Goal: Task Accomplishment & Management: Manage account settings

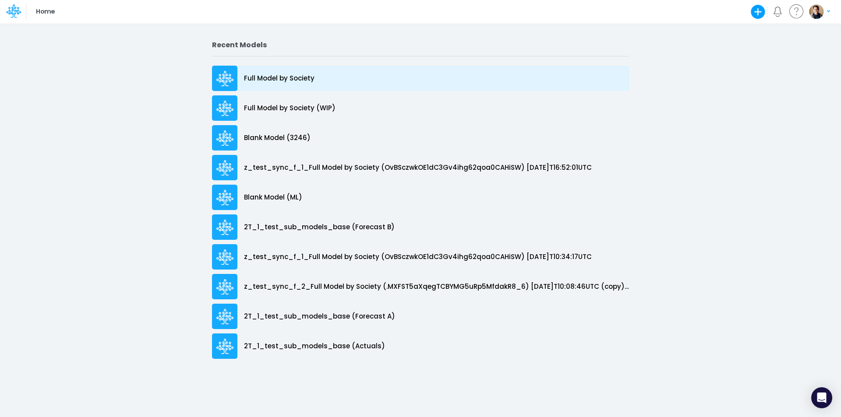
click at [300, 75] on p "Full Model by Society" at bounding box center [279, 79] width 71 height 10
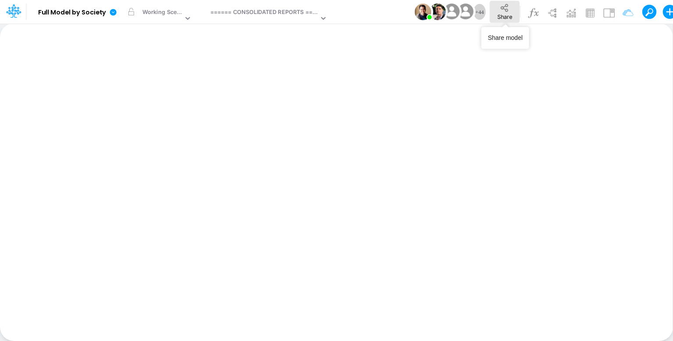
click at [501, 14] on span "Share" at bounding box center [504, 16] width 15 height 7
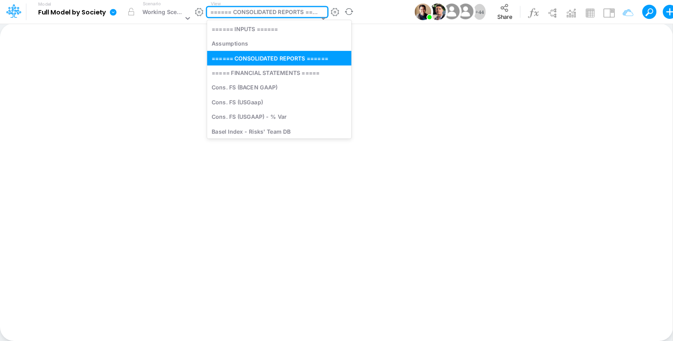
click at [270, 10] on div "====== CONSOLIDATED REPORTS ======" at bounding box center [264, 13] width 109 height 10
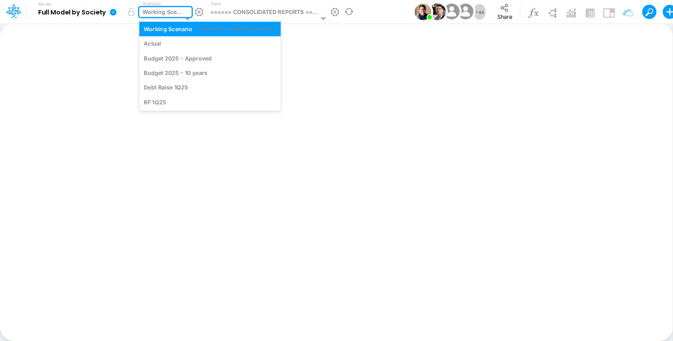
click at [165, 18] on div "Working Scenario" at bounding box center [162, 13] width 41 height 10
click at [172, 39] on div "Actual" at bounding box center [210, 43] width 132 height 8
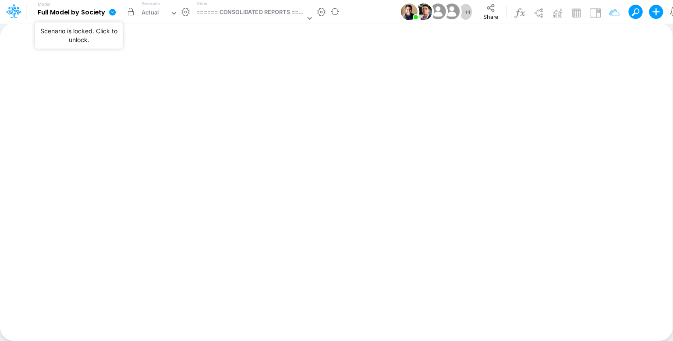
click at [131, 11] on button "button" at bounding box center [131, 12] width 16 height 16
click at [112, 14] on icon at bounding box center [112, 12] width 7 height 7
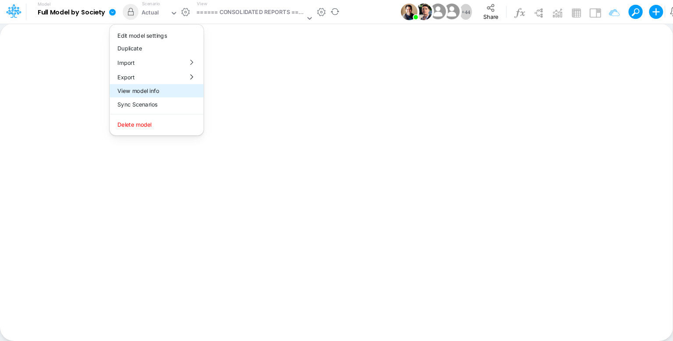
click at [141, 92] on button "View model info" at bounding box center [156, 91] width 94 height 14
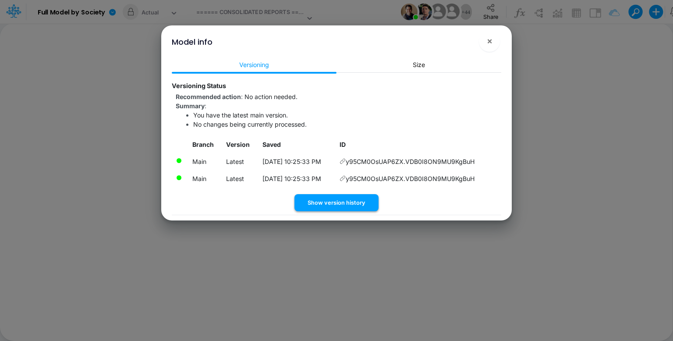
click at [357, 200] on button "Show version history" at bounding box center [336, 202] width 84 height 17
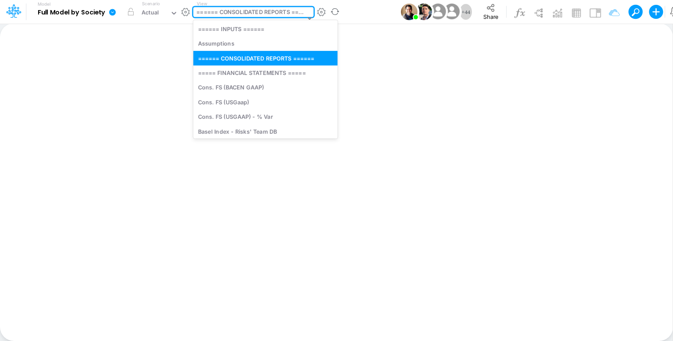
click at [269, 14] on div "====== CONSOLIDATED REPORTS ======" at bounding box center [250, 13] width 109 height 10
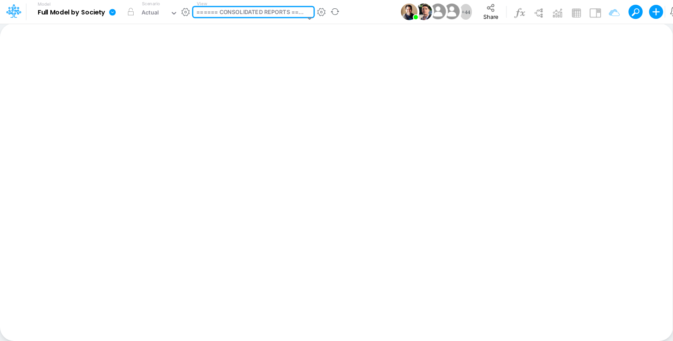
click at [269, 14] on div "====== CONSOLIDATED REPORTS ======" at bounding box center [250, 13] width 109 height 10
click at [503, 15] on button "Share" at bounding box center [491, 12] width 30 height 22
click at [163, 9] on div "Actual" at bounding box center [154, 13] width 32 height 13
click at [115, 13] on icon at bounding box center [112, 12] width 7 height 7
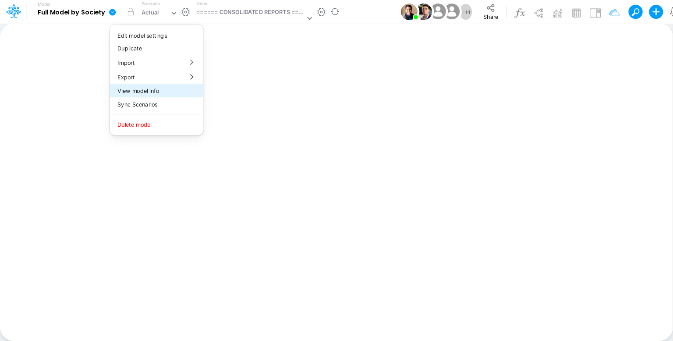
click at [141, 91] on button "View model info" at bounding box center [156, 91] width 94 height 14
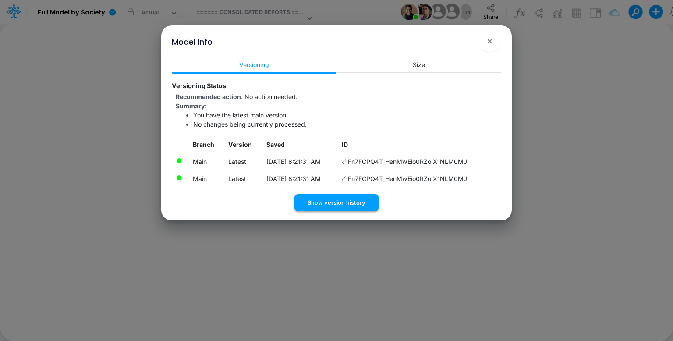
click at [340, 204] on button "Show version history" at bounding box center [336, 202] width 84 height 17
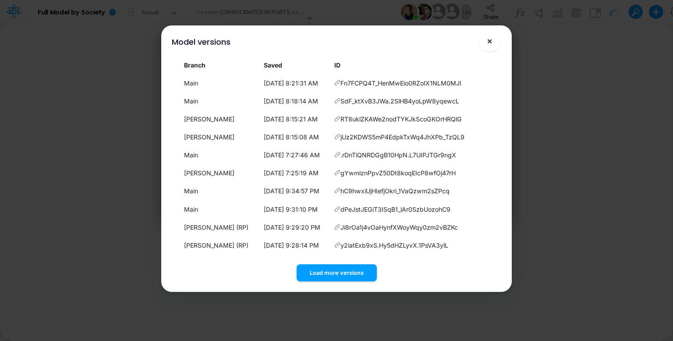
click at [489, 40] on span "×" at bounding box center [490, 40] width 6 height 11
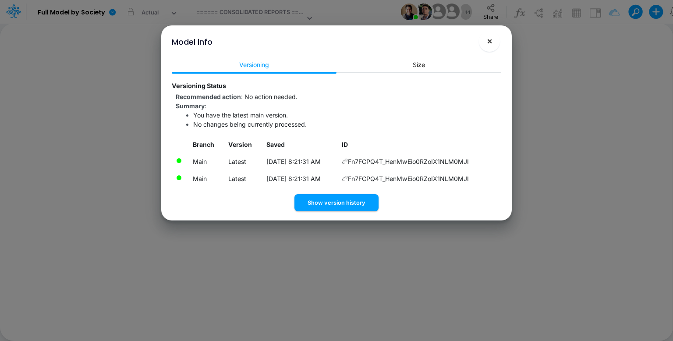
click at [485, 39] on button "×" at bounding box center [489, 41] width 21 height 21
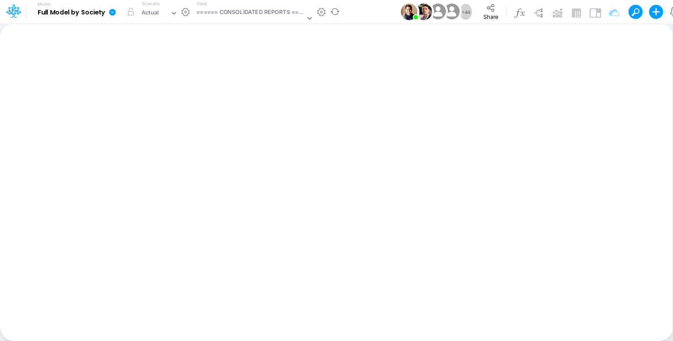
click at [113, 13] on icon at bounding box center [112, 12] width 7 height 7
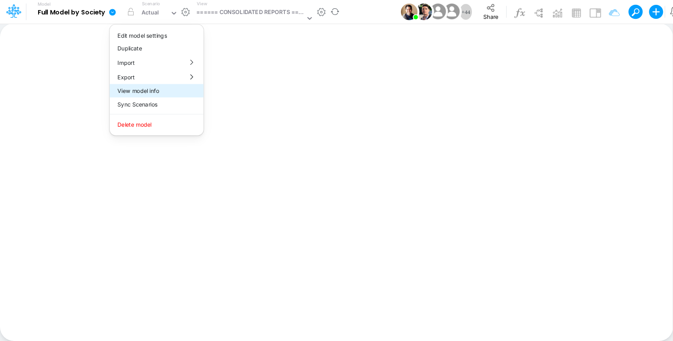
click at [139, 87] on button "View model info" at bounding box center [156, 91] width 94 height 14
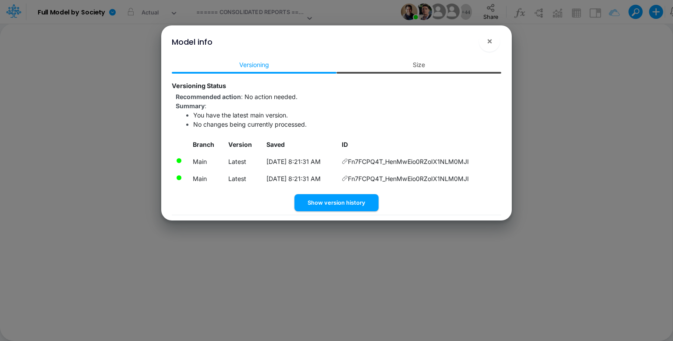
click at [434, 64] on link "Size" at bounding box center [418, 64] width 165 height 16
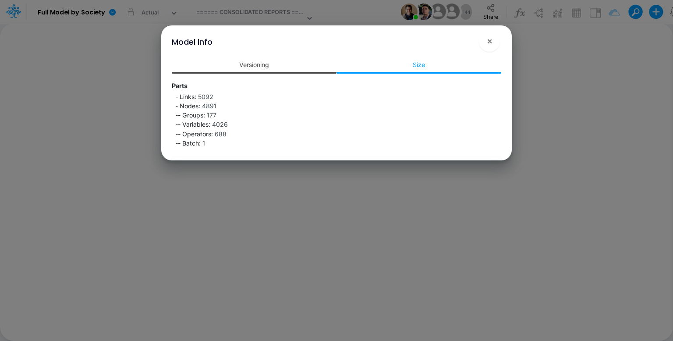
click at [254, 61] on link "Versioning" at bounding box center [254, 64] width 165 height 16
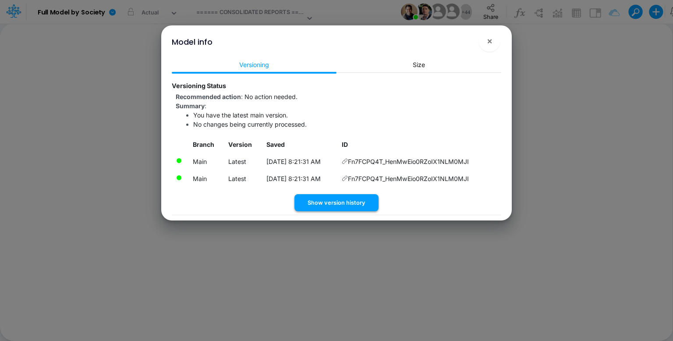
click at [366, 204] on button "Show version history" at bounding box center [336, 202] width 84 height 17
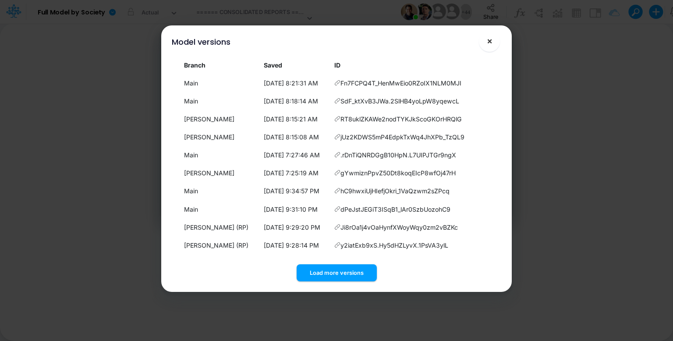
click at [490, 41] on span "×" at bounding box center [490, 40] width 6 height 11
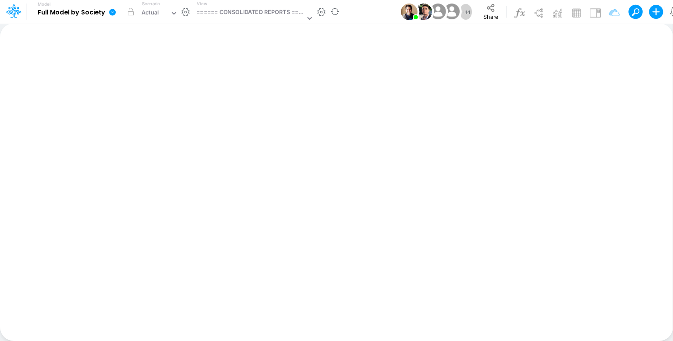
click at [185, 14] on button "button" at bounding box center [185, 11] width 9 height 9
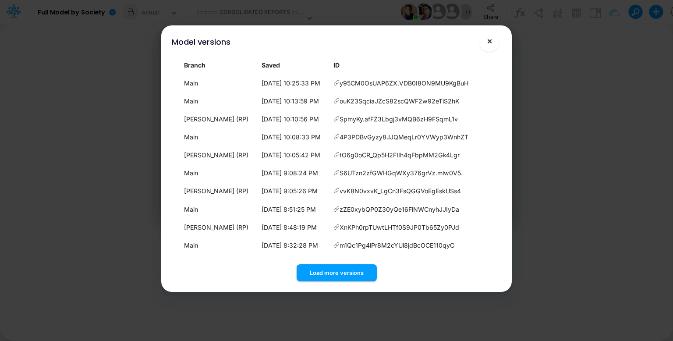
click at [494, 42] on button "×" at bounding box center [489, 41] width 21 height 21
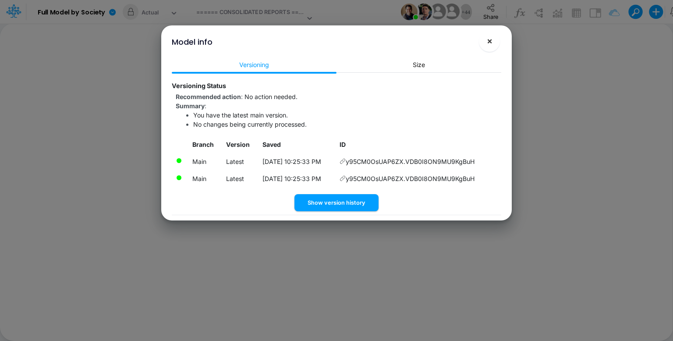
click at [490, 42] on span "×" at bounding box center [490, 40] width 6 height 11
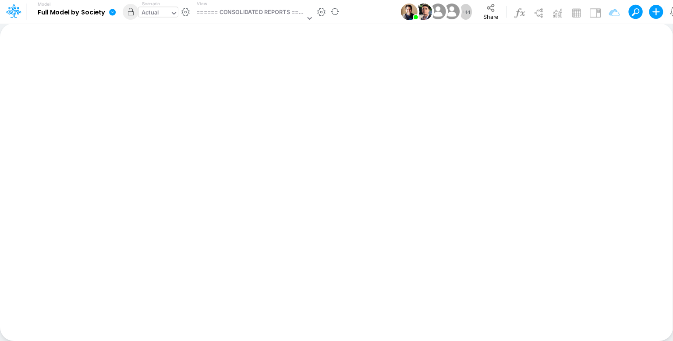
click at [155, 13] on div "Actual" at bounding box center [150, 13] width 18 height 10
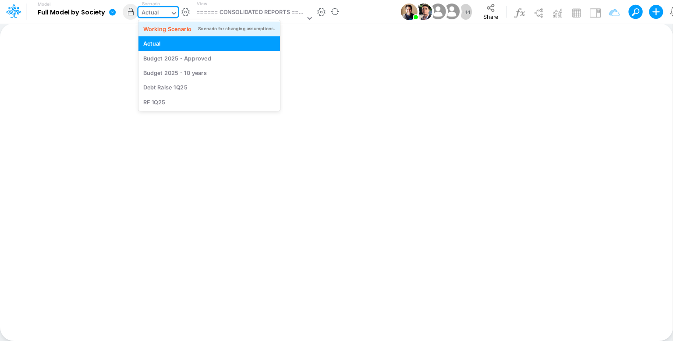
click at [158, 27] on div "Working Scenario" at bounding box center [167, 29] width 49 height 8
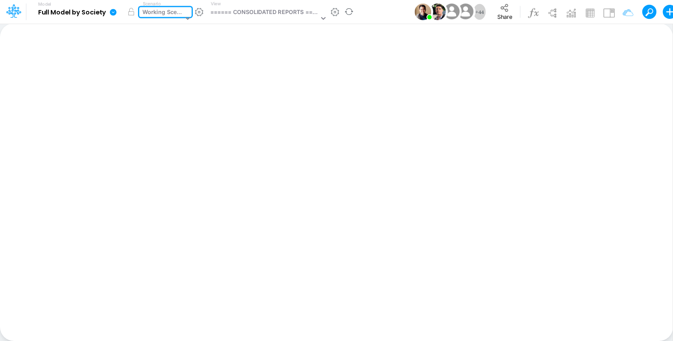
click at [113, 11] on icon at bounding box center [113, 12] width 7 height 7
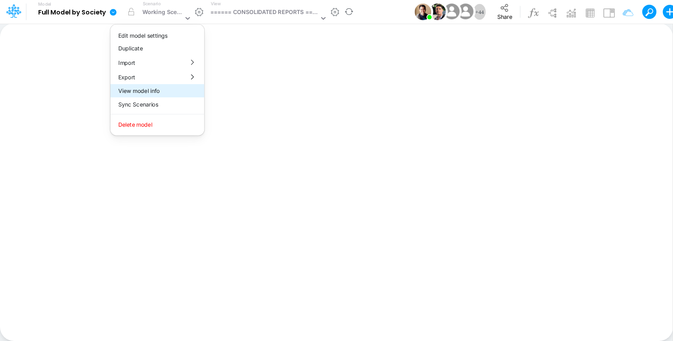
click at [151, 89] on button "View model info" at bounding box center [157, 91] width 94 height 14
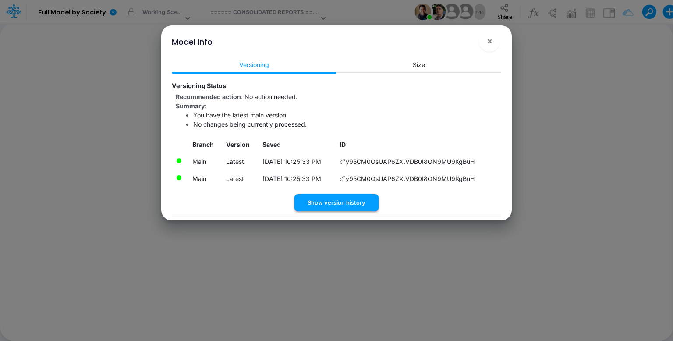
click at [346, 203] on button "Show version history" at bounding box center [336, 202] width 84 height 17
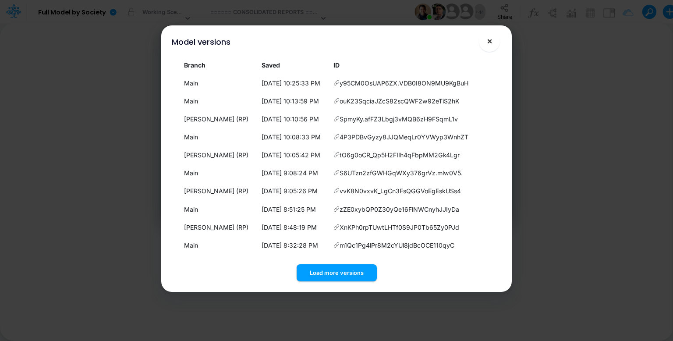
click at [494, 40] on button "×" at bounding box center [489, 41] width 21 height 21
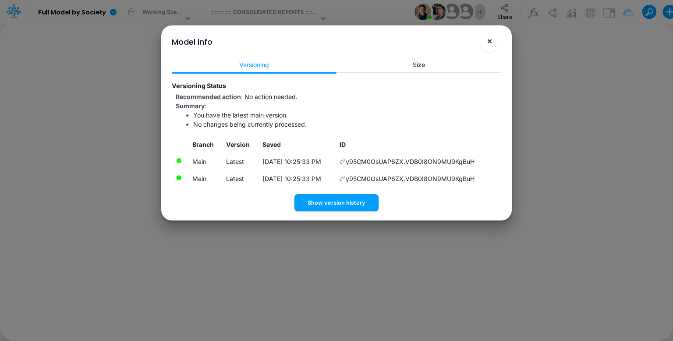
click at [494, 42] on button "×" at bounding box center [489, 41] width 21 height 21
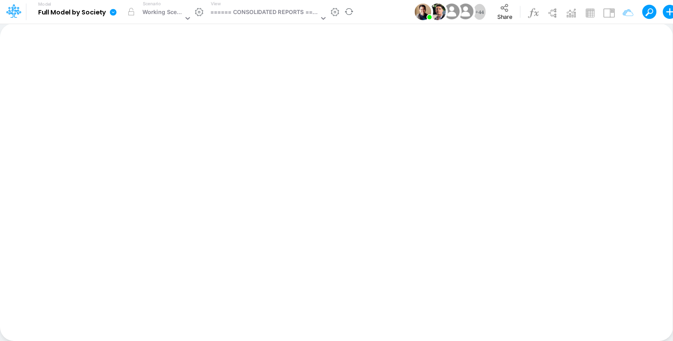
click at [202, 12] on button "button" at bounding box center [199, 11] width 9 height 9
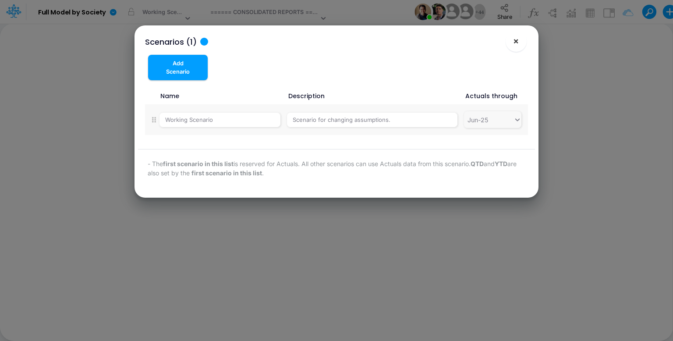
click at [517, 39] on span "×" at bounding box center [516, 40] width 6 height 11
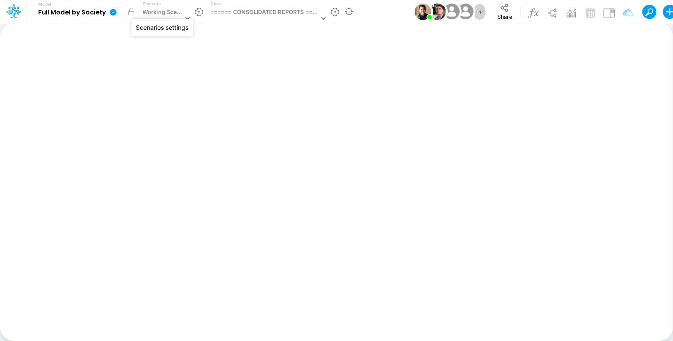
click at [199, 15] on button "button" at bounding box center [199, 11] width 9 height 9
click at [113, 12] on icon at bounding box center [113, 12] width 8 height 8
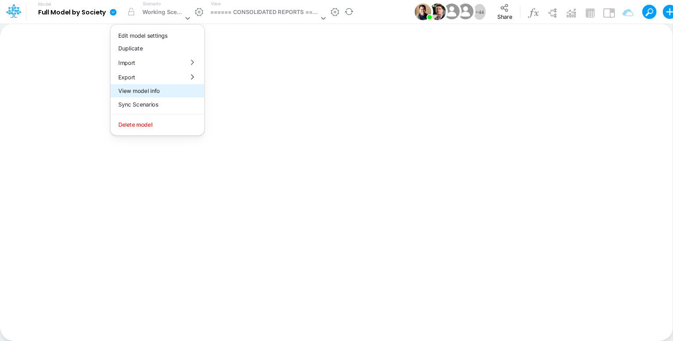
click at [158, 93] on button "View model info" at bounding box center [157, 91] width 94 height 14
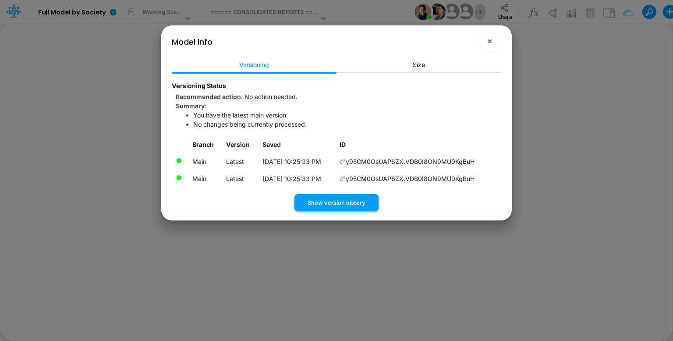
click at [356, 203] on button "Show version history" at bounding box center [336, 202] width 84 height 17
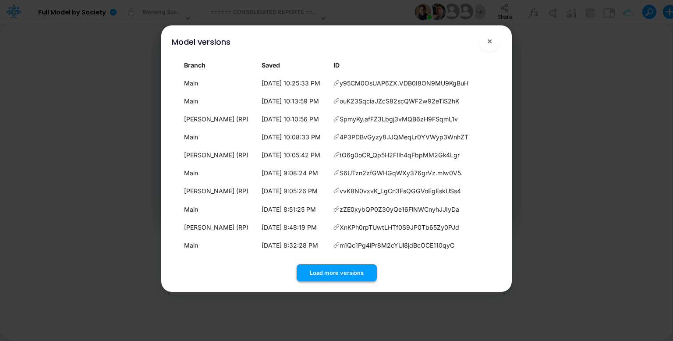
click at [343, 274] on button "Load more versions" at bounding box center [336, 272] width 80 height 17
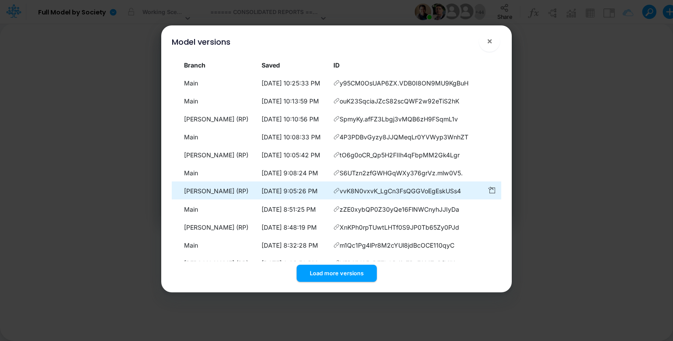
scroll to position [187, 0]
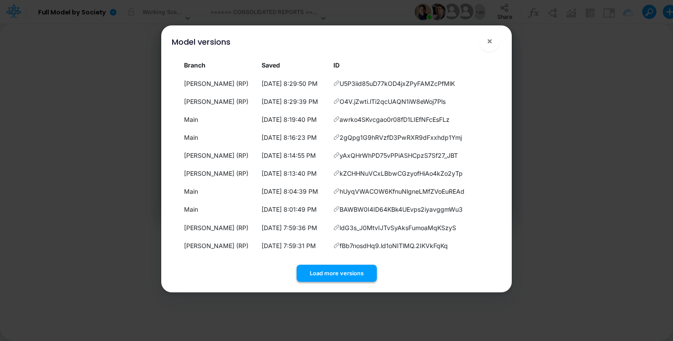
click at [341, 270] on button "Load more versions" at bounding box center [336, 273] width 80 height 17
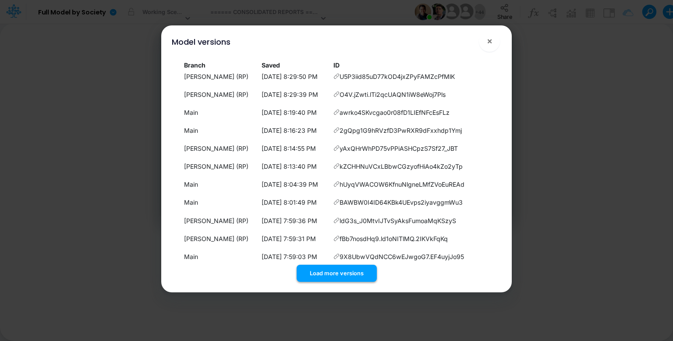
click at [324, 265] on button "Load more versions" at bounding box center [336, 273] width 80 height 17
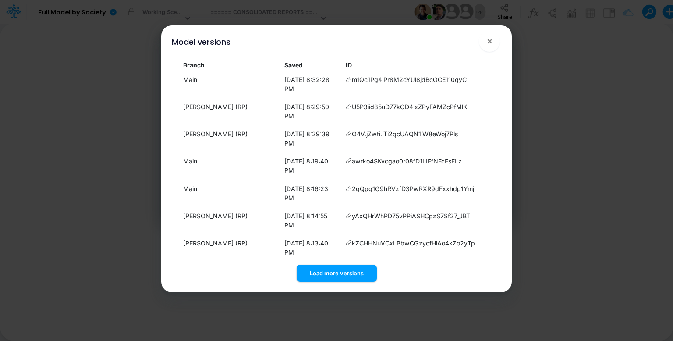
scroll to position [554, 0]
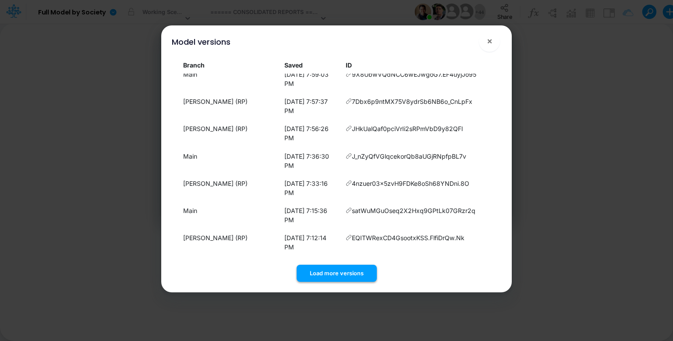
click at [342, 270] on button "Load more versions" at bounding box center [336, 273] width 80 height 17
click at [328, 275] on button "Load more versions" at bounding box center [336, 273] width 80 height 17
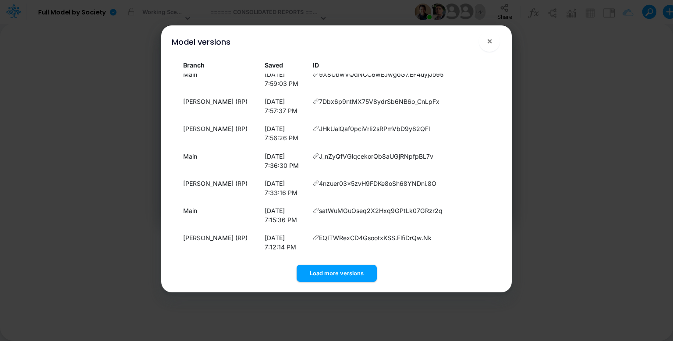
scroll to position [773, 0]
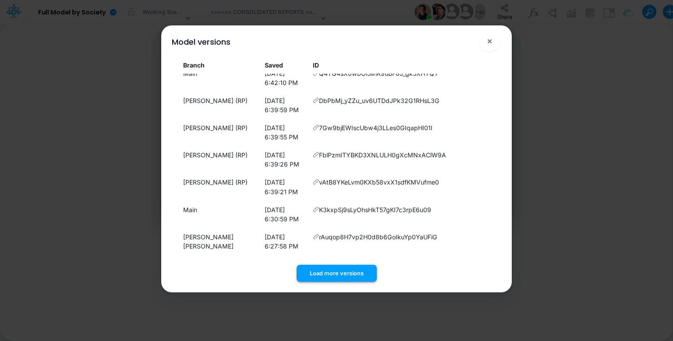
click at [341, 271] on button "Load more versions" at bounding box center [336, 273] width 80 height 17
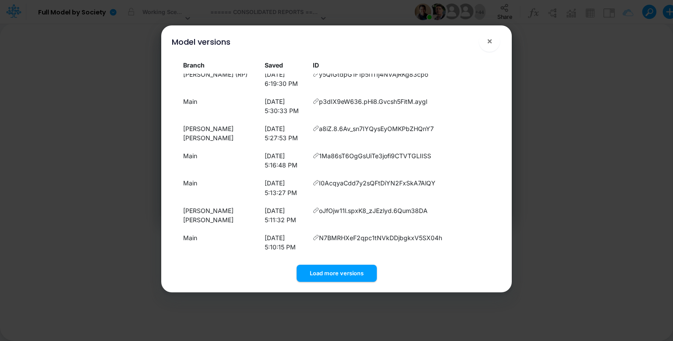
scroll to position [1104, 0]
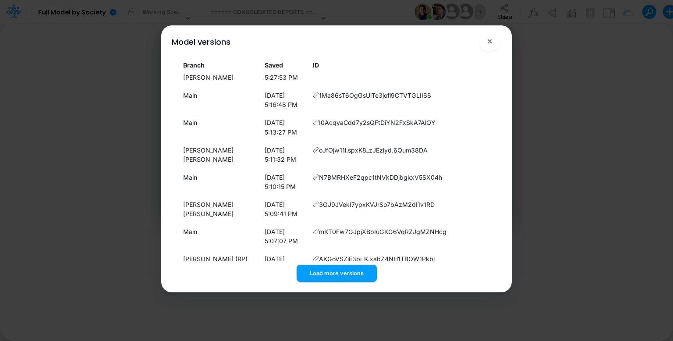
drag, startPoint x: 347, startPoint y: 271, endPoint x: 347, endPoint y: 251, distance: 20.1
click at [347, 271] on button "Load more versions" at bounding box center [336, 273] width 80 height 17
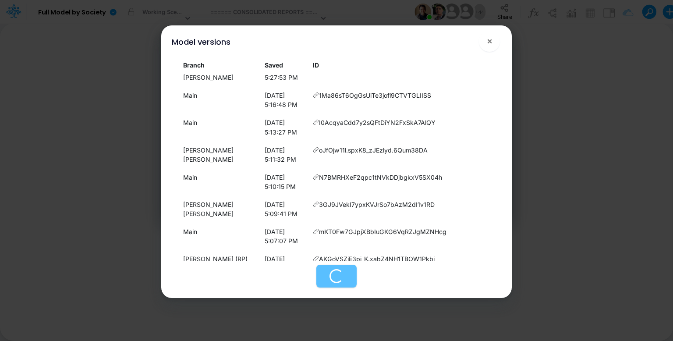
scroll to position [1132, 0]
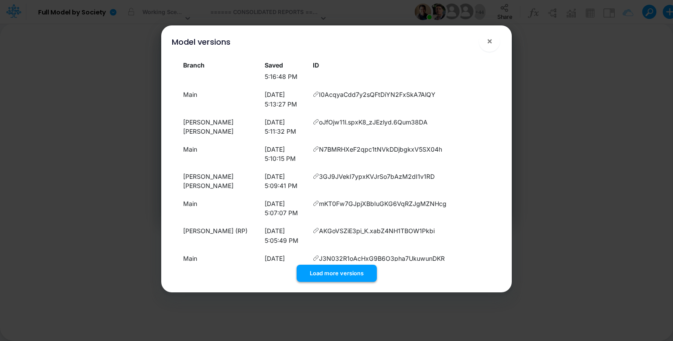
click at [338, 278] on button "Load more versions" at bounding box center [336, 273] width 80 height 17
click at [338, 275] on button "Load more versions" at bounding box center [336, 273] width 80 height 17
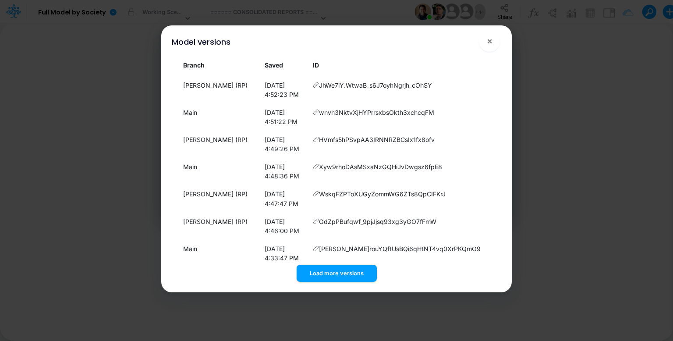
scroll to position [1617, 0]
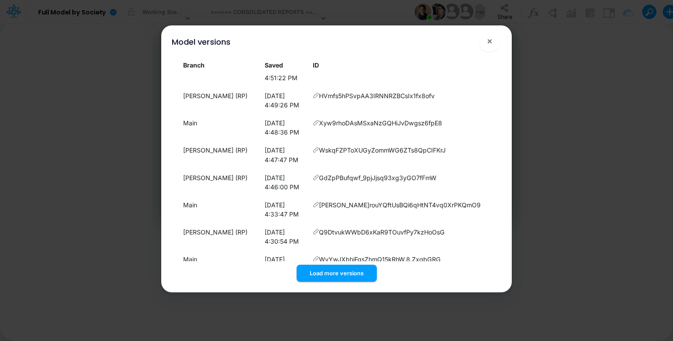
scroll to position [1442, 0]
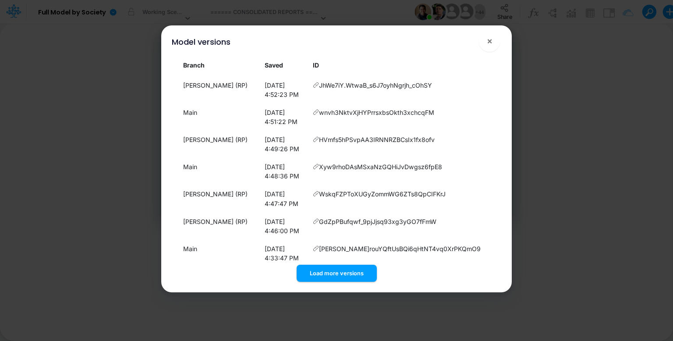
drag, startPoint x: 464, startPoint y: 148, endPoint x: 260, endPoint y: 149, distance: 204.1
drag, startPoint x: 274, startPoint y: 146, endPoint x: 188, endPoint y: 146, distance: 86.3
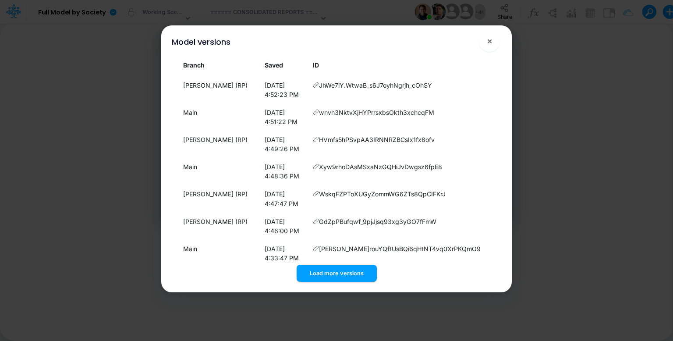
drag, startPoint x: 183, startPoint y: 148, endPoint x: 464, endPoint y: 147, distance: 280.7
copy tr "Main 8/14/2025, 1:22:22 PM WC2OSIpJHEWscvat1h0g6znmXr2LX4vi"
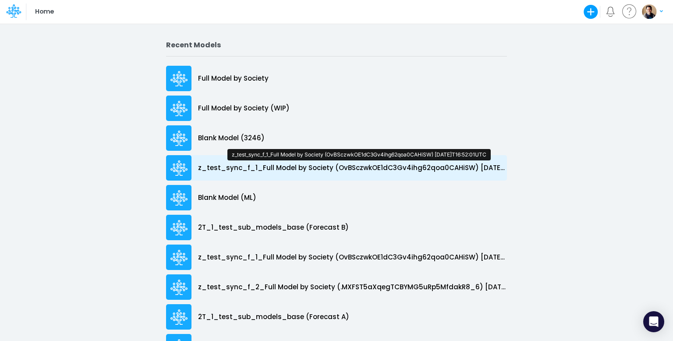
click at [309, 169] on p "z_test_sync_f_1_Full Model by Society (OvBSczwkOE1dC3Gv4ihg62qoa0CAHiSW) [DATE]…" at bounding box center [352, 168] width 309 height 10
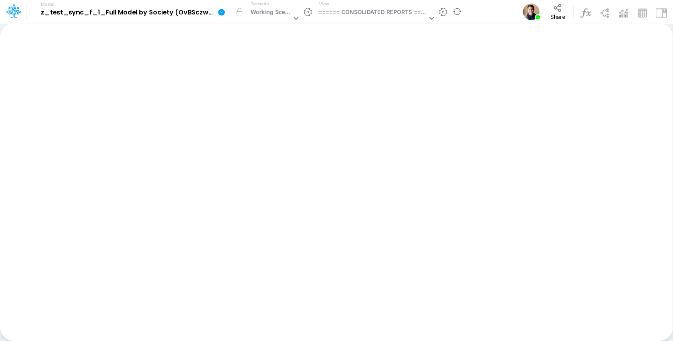
click at [220, 11] on icon at bounding box center [221, 12] width 7 height 7
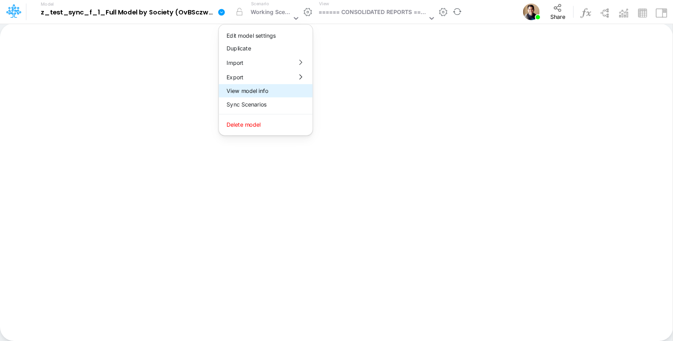
click at [256, 91] on button "View model info" at bounding box center [266, 91] width 94 height 14
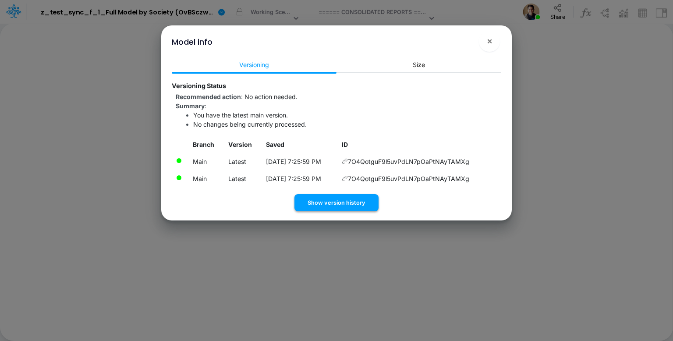
click at [354, 197] on button "Show version history" at bounding box center [336, 202] width 84 height 17
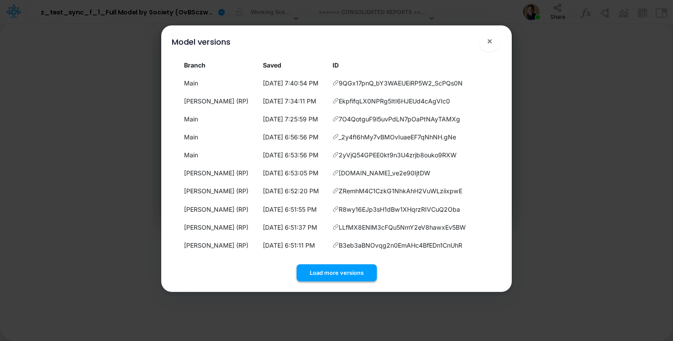
click at [351, 271] on button "Load more versions" at bounding box center [336, 272] width 80 height 17
drag, startPoint x: 490, startPoint y: 42, endPoint x: 354, endPoint y: 34, distance: 136.9
click at [489, 42] on span "×" at bounding box center [490, 40] width 6 height 11
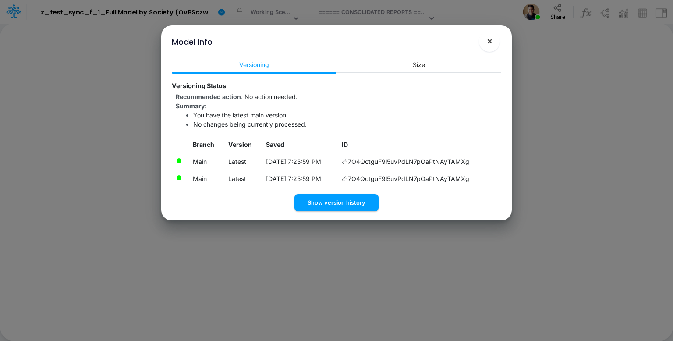
click at [487, 37] on span "×" at bounding box center [490, 40] width 6 height 11
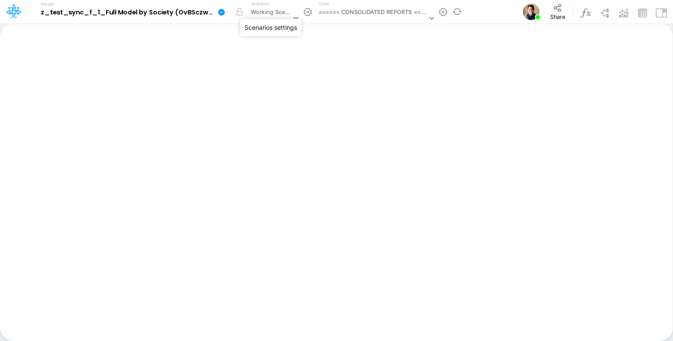
click at [303, 11] on button "button" at bounding box center [307, 11] width 9 height 9
click at [222, 12] on icon at bounding box center [222, 12] width 8 height 8
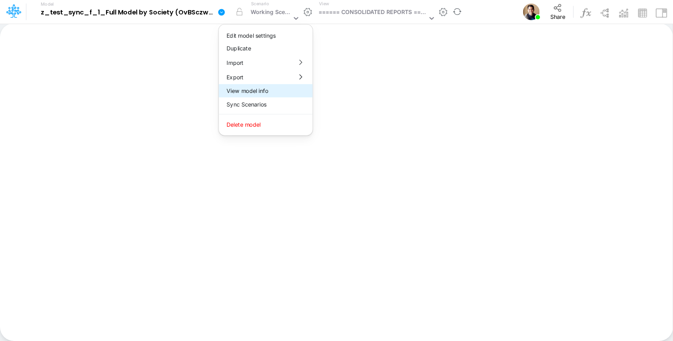
drag, startPoint x: 258, startPoint y: 91, endPoint x: 266, endPoint y: 92, distance: 7.9
click at [266, 92] on button "View model info" at bounding box center [266, 91] width 94 height 14
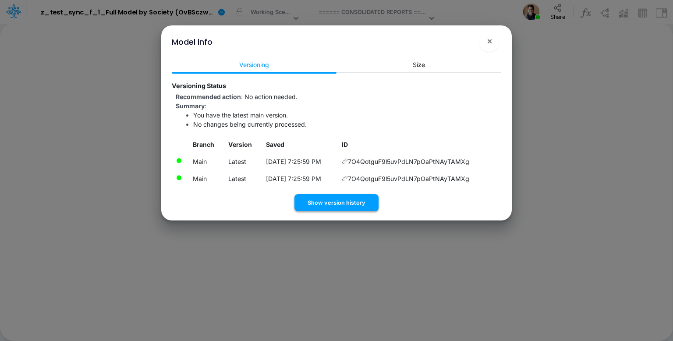
click at [354, 194] on button "Show version history" at bounding box center [336, 202] width 84 height 17
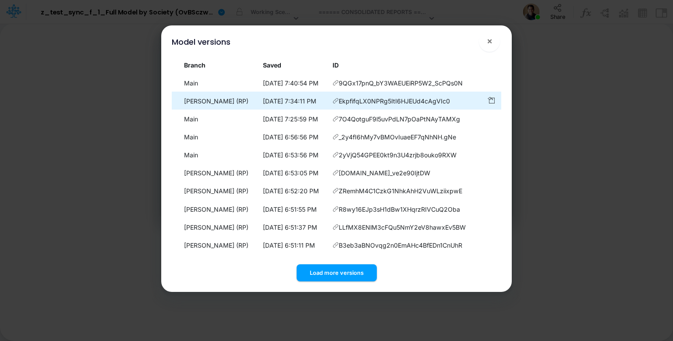
click at [337, 86] on icon at bounding box center [335, 83] width 6 height 6
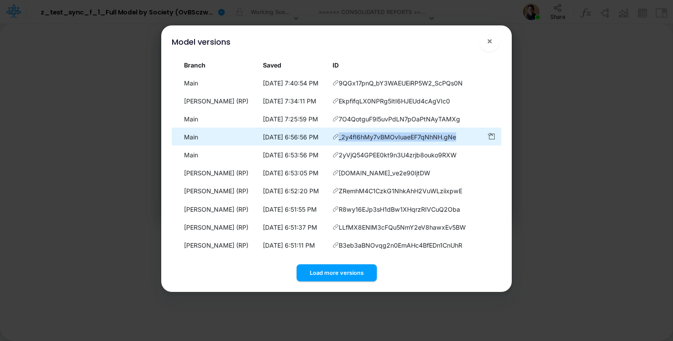
drag, startPoint x: 459, startPoint y: 139, endPoint x: 340, endPoint y: 138, distance: 118.7
click at [340, 138] on td "_2y4fI6hMy7vBMOvIuaeEF7qNhNH.gNe" at bounding box center [405, 136] width 154 height 17
copy span "_2y4fI6hMy7vBMOvIuaeEF7qNhNH.gNe"
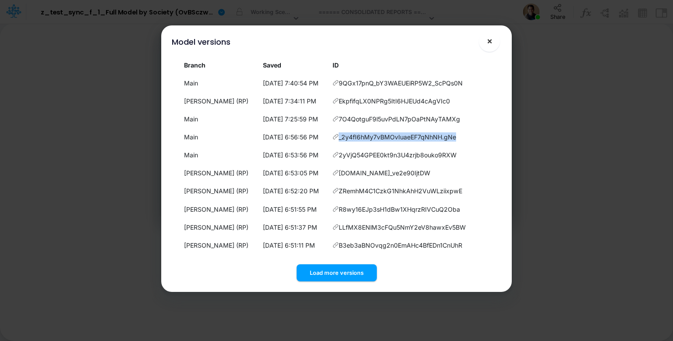
click at [490, 42] on span "×" at bounding box center [490, 40] width 6 height 11
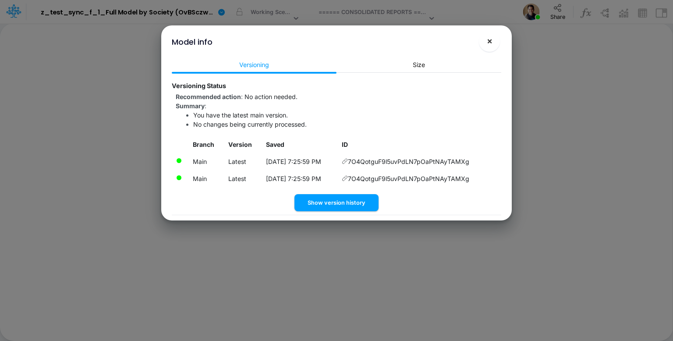
click at [493, 42] on button "×" at bounding box center [489, 41] width 21 height 21
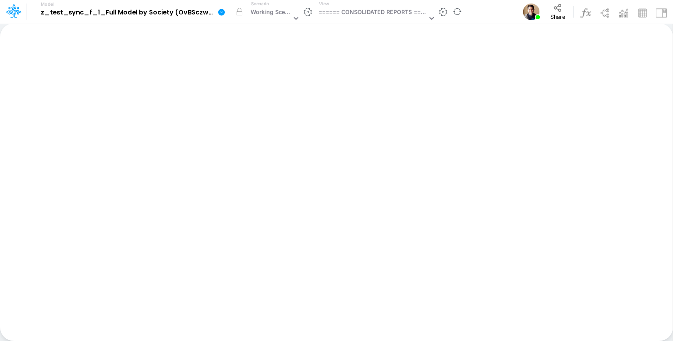
click at [224, 9] on icon at bounding box center [222, 12] width 8 height 8
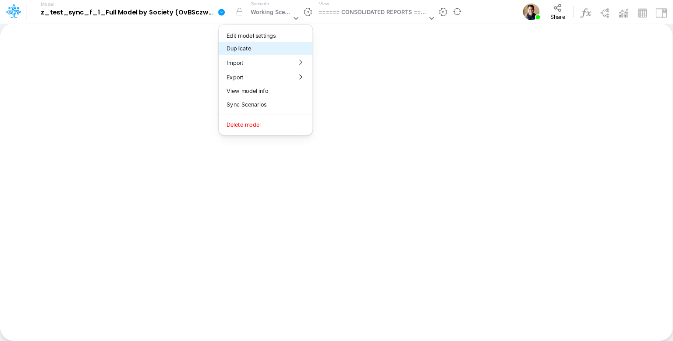
click at [252, 45] on button "Duplicate" at bounding box center [266, 49] width 94 height 14
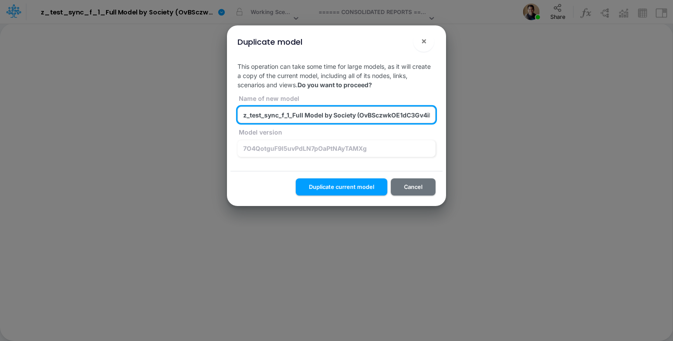
click at [285, 113] on input "z_test_sync_f_1_Full Model by Society (OvBSczwkOE1dC3Gv4ihg62qoa0CAHiSW) 2025-0…" at bounding box center [336, 114] width 198 height 17
drag, startPoint x: 360, startPoint y: 114, endPoint x: 394, endPoint y: 114, distance: 33.7
click at [360, 114] on input "z_test_sync_f_2_Full Model by Society (OvBSczwkOE1dC3Gv4ihg62qoa0CAHiSW) 2025-0…" at bounding box center [336, 114] width 198 height 17
paste input "_2y4fI6hMy7vBMOvIuaeEF7qNhNH.gNe"
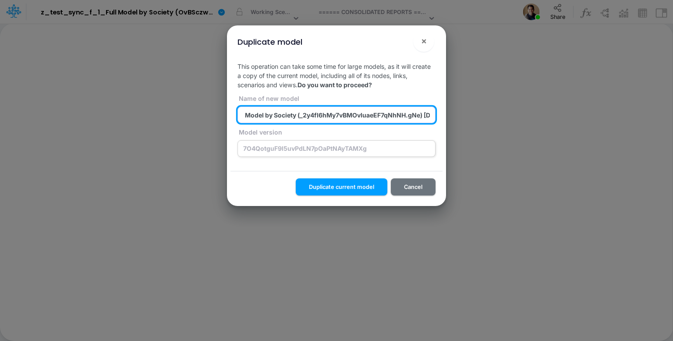
type input "z_test_sync_f_2_Full Model by Society (_2y4fI6hMy7vBMOvIuaeEF7qNhNH.gNe) [DATE]…"
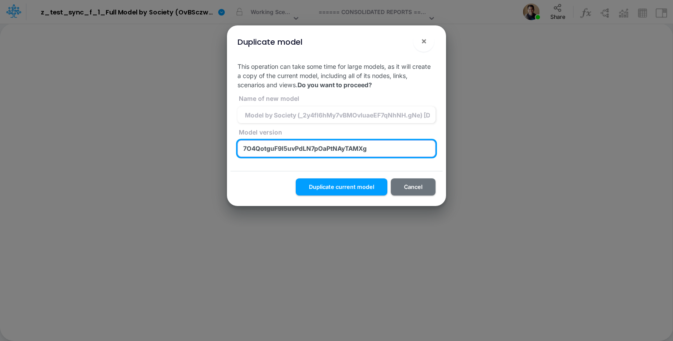
scroll to position [0, 0]
drag, startPoint x: 399, startPoint y: 146, endPoint x: 37, endPoint y: 132, distance: 362.4
click at [37, 132] on div "Duplicate model × This operation can take some time for large models, as it wil…" at bounding box center [336, 170] width 673 height 341
paste input "_2y4fI6hMy7vBMOvIuaeEF7qNhNH.gNe"
type input "_2y4fI6hMy7vBMOvIuaeEF7qNhNH.gNe"
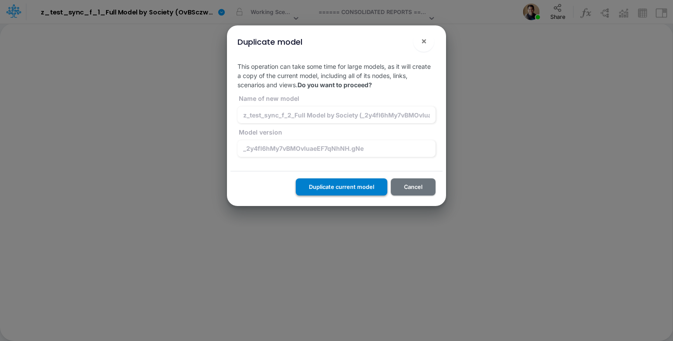
click at [355, 191] on button "Duplicate current model" at bounding box center [342, 186] width 92 height 17
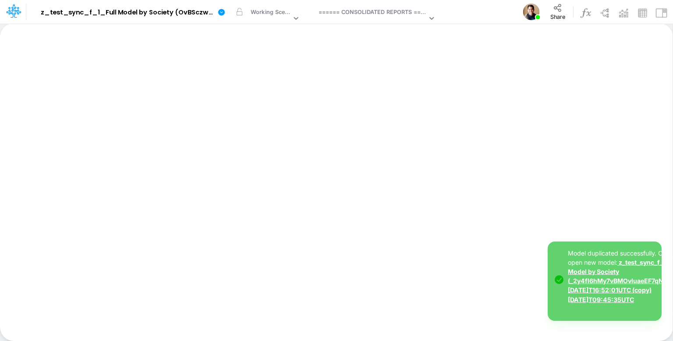
click at [599, 279] on link "z_test_sync_f_2_Full Model by Society (_2y4fI6hMy7vBMOvIuaeEF7qNhNH.gNe) [DATE]…" at bounding box center [631, 280] width 126 height 44
click at [259, 14] on div "Working Scenario" at bounding box center [270, 13] width 41 height 10
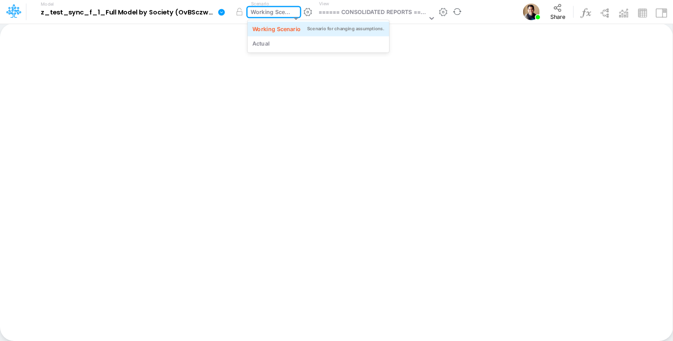
click at [303, 35] on div "Working Scenario Scenario for changing assumptions." at bounding box center [317, 28] width 141 height 14
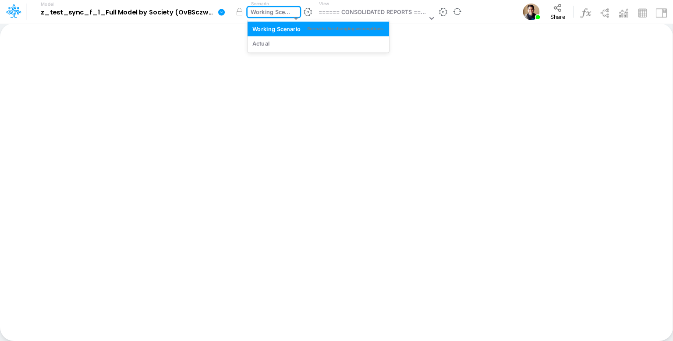
click at [259, 11] on div "Working Scenario" at bounding box center [270, 13] width 41 height 10
click at [270, 39] on div "Actual" at bounding box center [318, 43] width 132 height 8
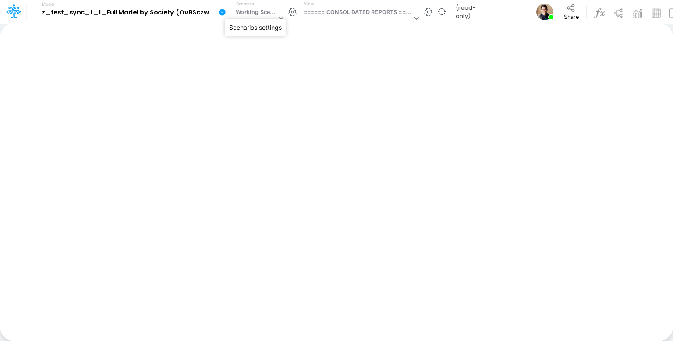
click at [291, 9] on button "button" at bounding box center [292, 11] width 9 height 9
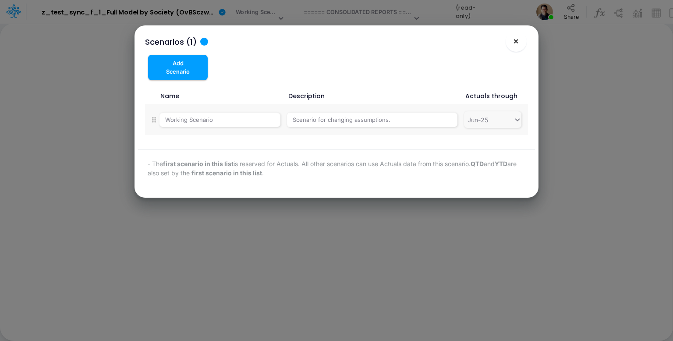
click at [519, 41] on span "×" at bounding box center [516, 40] width 6 height 11
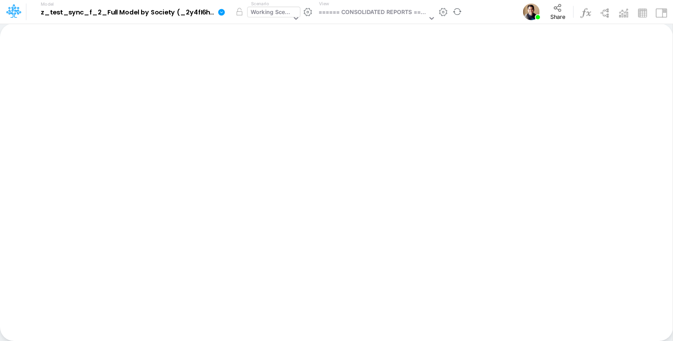
click at [265, 15] on div "Working Scenario" at bounding box center [270, 13] width 41 height 10
click at [263, 16] on div "Working Scenario" at bounding box center [270, 13] width 41 height 10
